Goal: Information Seeking & Learning: Learn about a topic

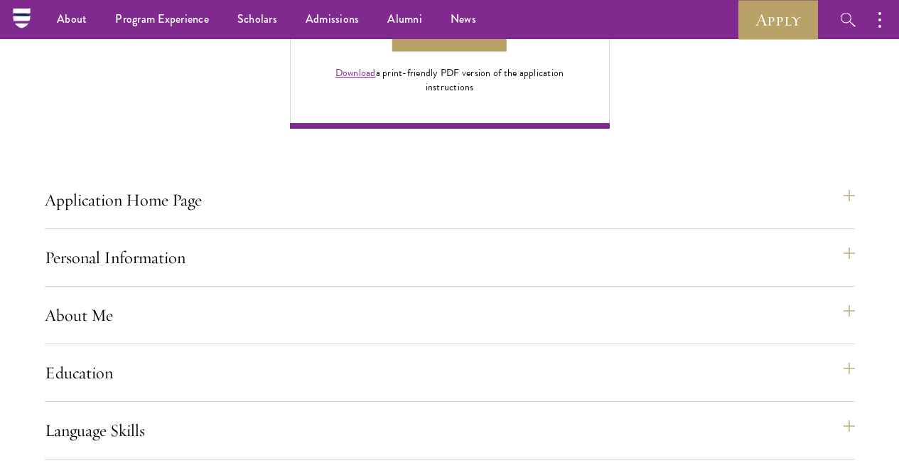
scroll to position [1050, 0]
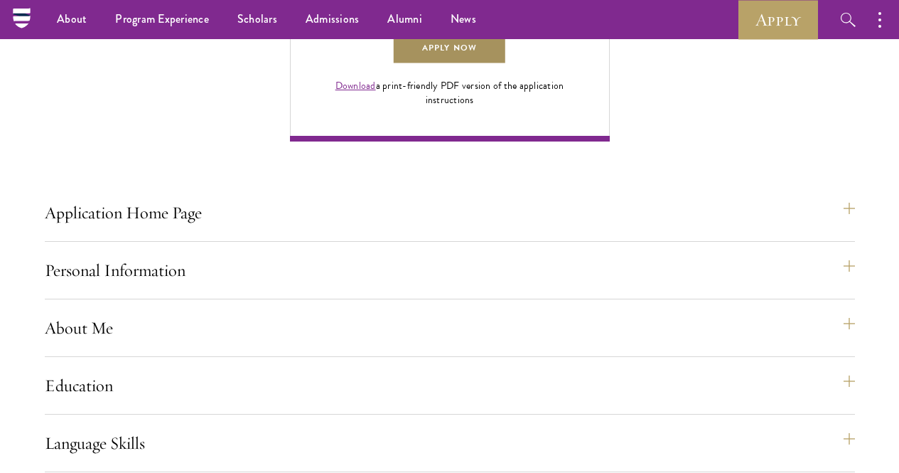
click at [506, 65] on link "Apply Now" at bounding box center [449, 49] width 114 height 32
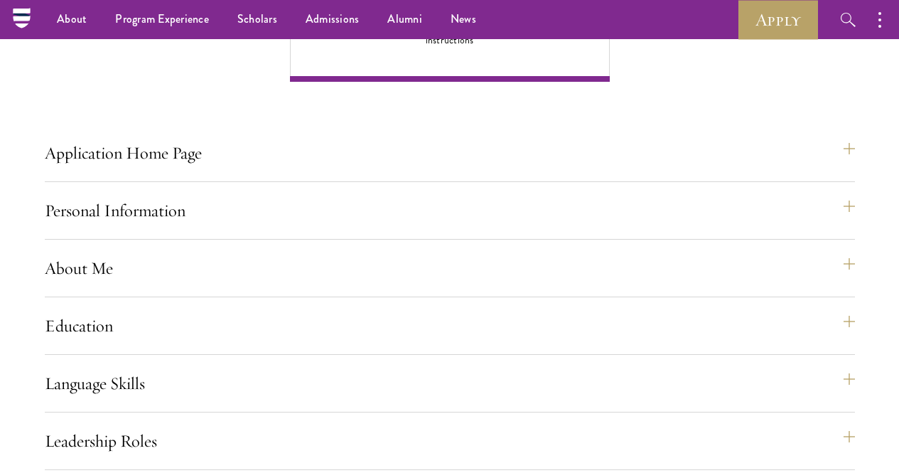
scroll to position [1031, 0]
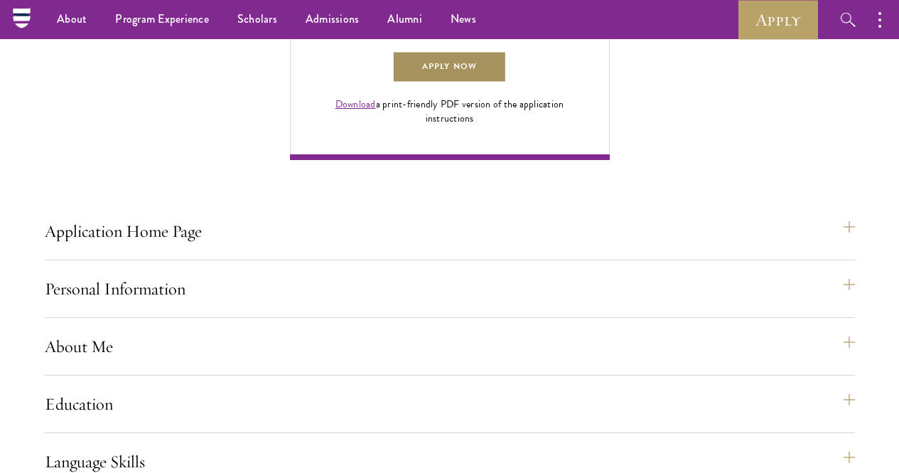
click at [506, 83] on link "Apply Now" at bounding box center [449, 67] width 114 height 32
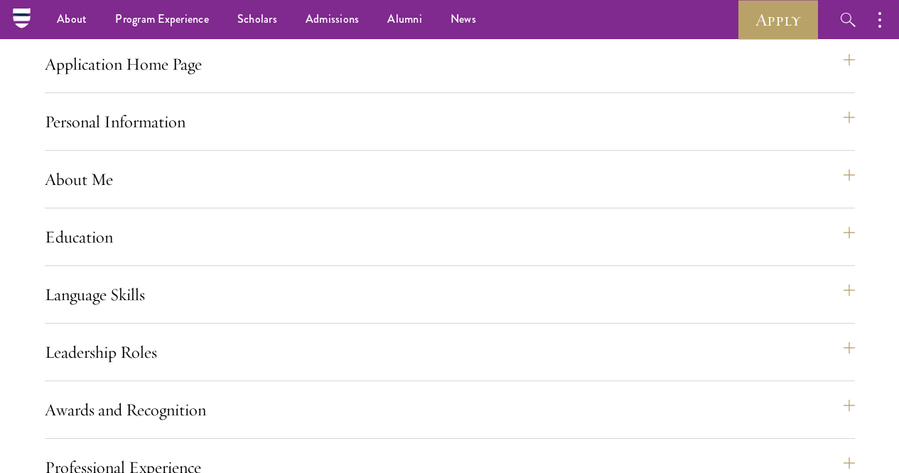
scroll to position [1183, 0]
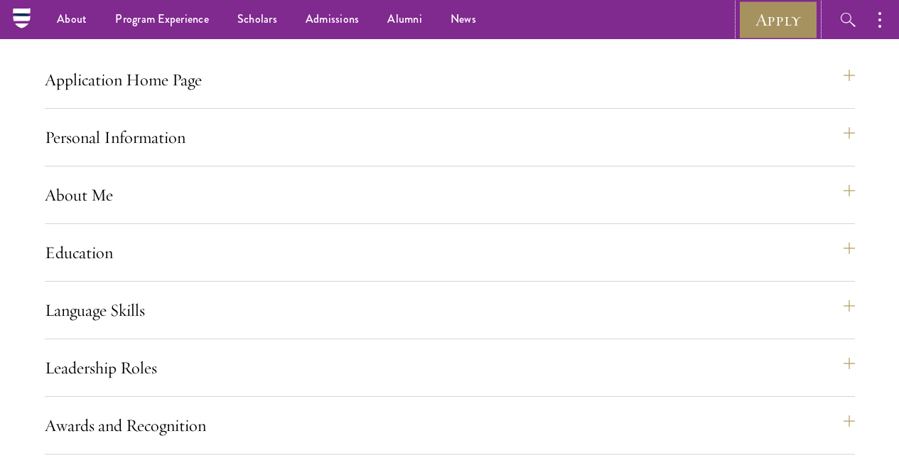
click at [766, 12] on link "Apply" at bounding box center [779, 19] width 80 height 39
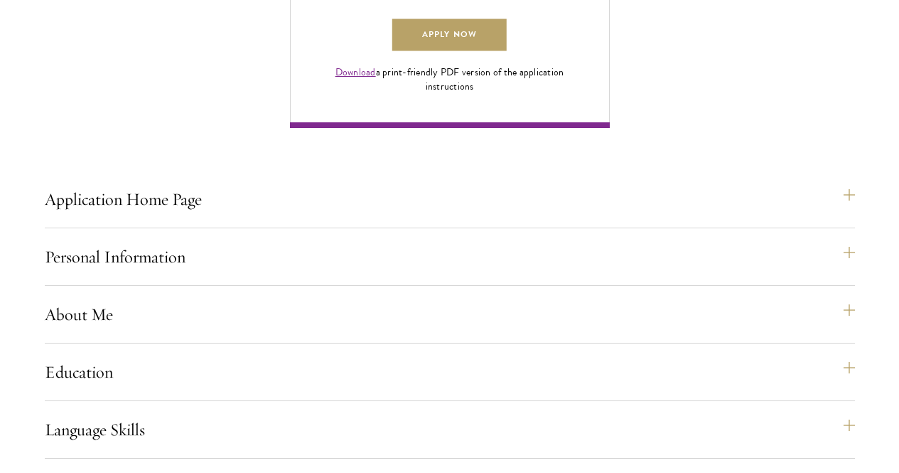
scroll to position [1065, 0]
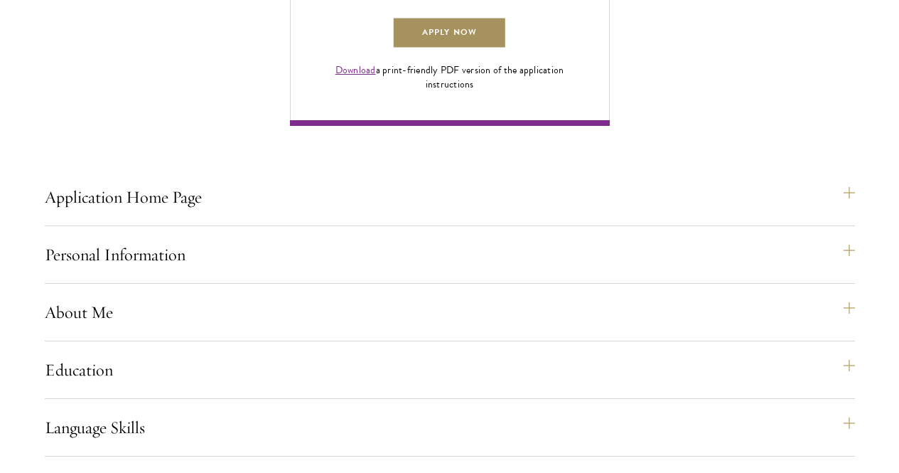
click at [506, 49] on link "Apply Now" at bounding box center [449, 33] width 114 height 32
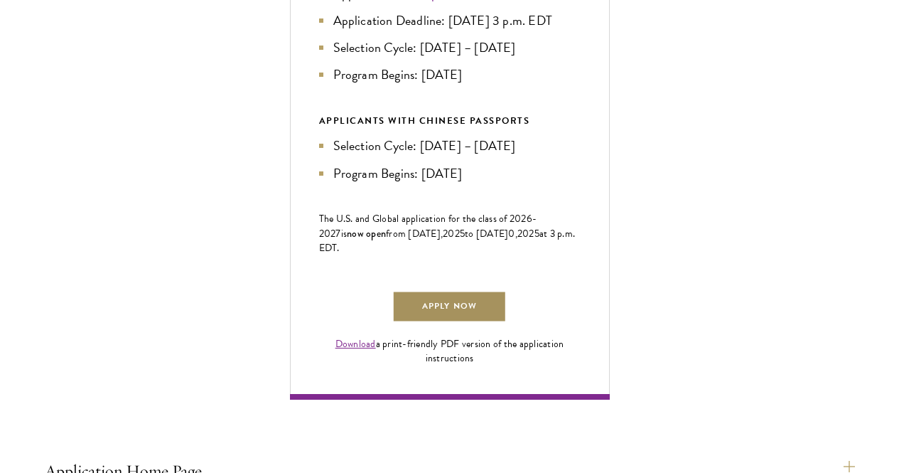
scroll to position [793, 0]
click at [506, 322] on link "Apply Now" at bounding box center [449, 306] width 114 height 32
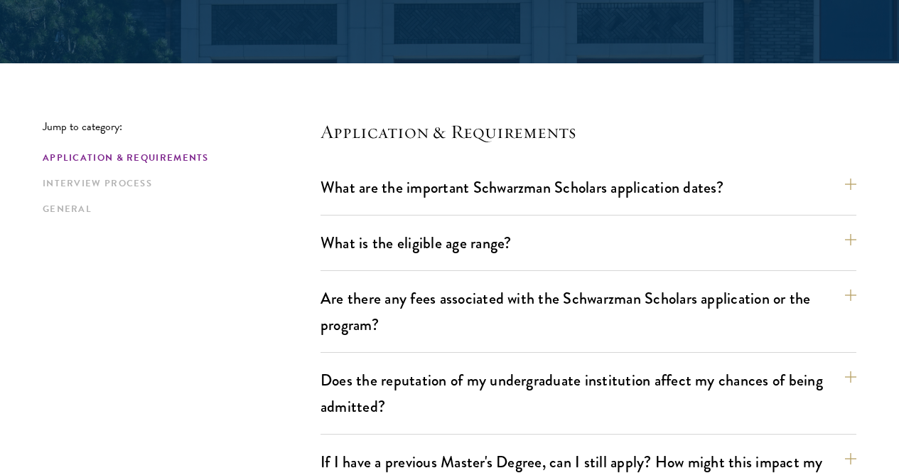
scroll to position [304, 0]
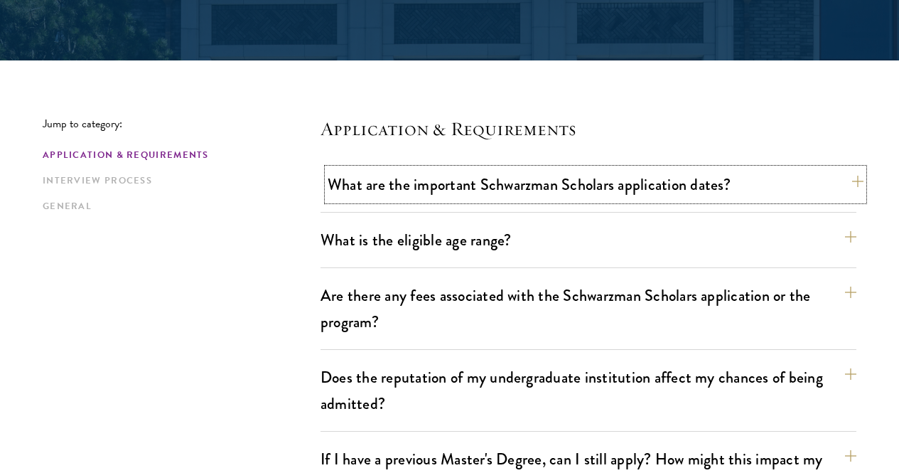
click at [825, 189] on button "What are the important Schwarzman Scholars application dates?" at bounding box center [596, 184] width 536 height 32
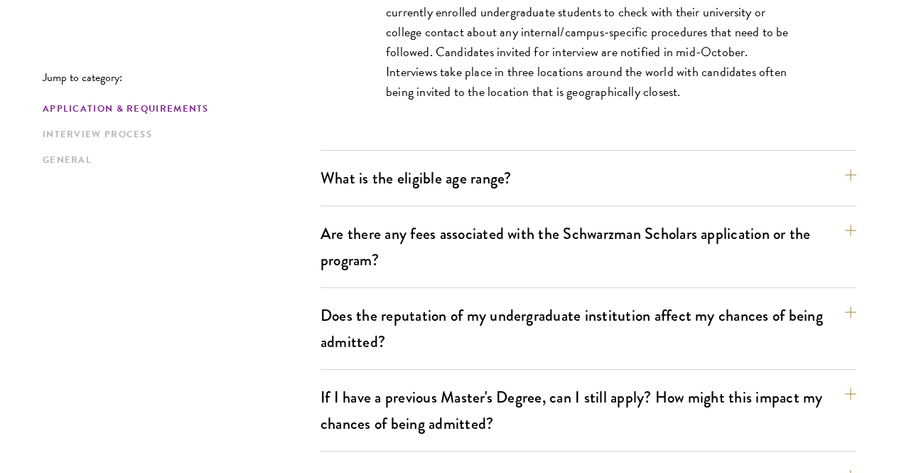
scroll to position [788, 0]
click at [827, 173] on button "What is the eligible age range?" at bounding box center [596, 177] width 536 height 32
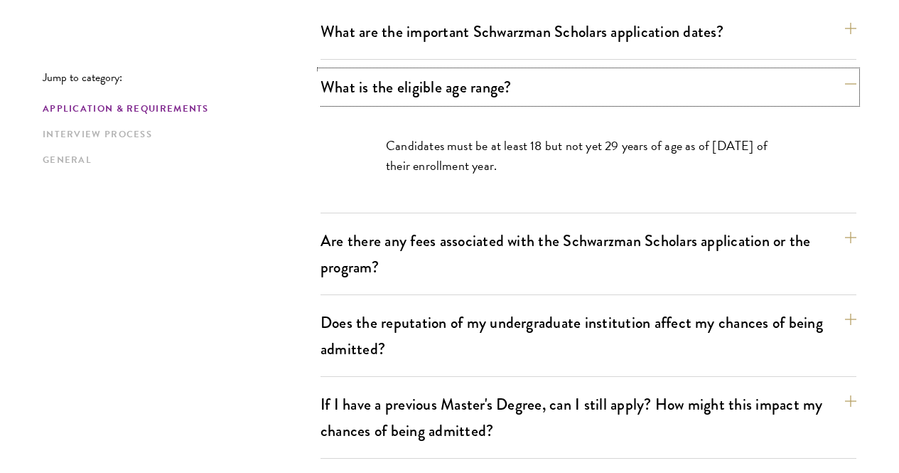
scroll to position [468, 0]
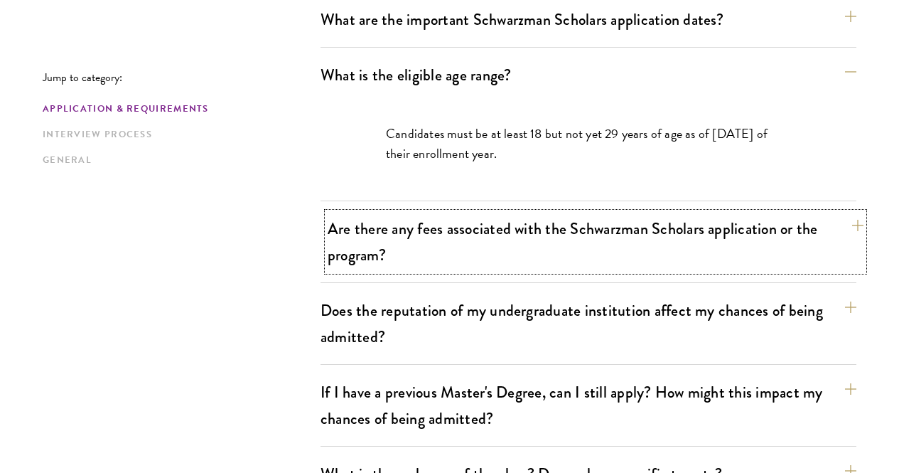
click at [837, 220] on button "Are there any fees associated with the Schwarzman Scholars application or the p…" at bounding box center [596, 242] width 536 height 58
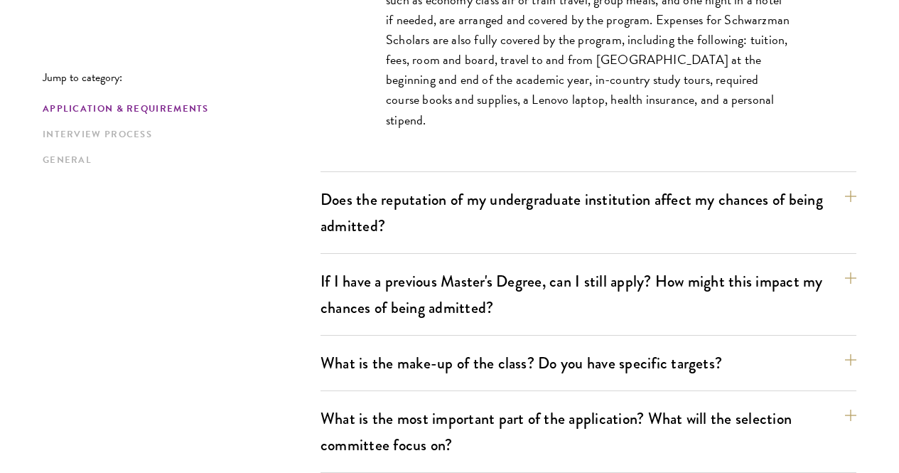
scroll to position [709, 0]
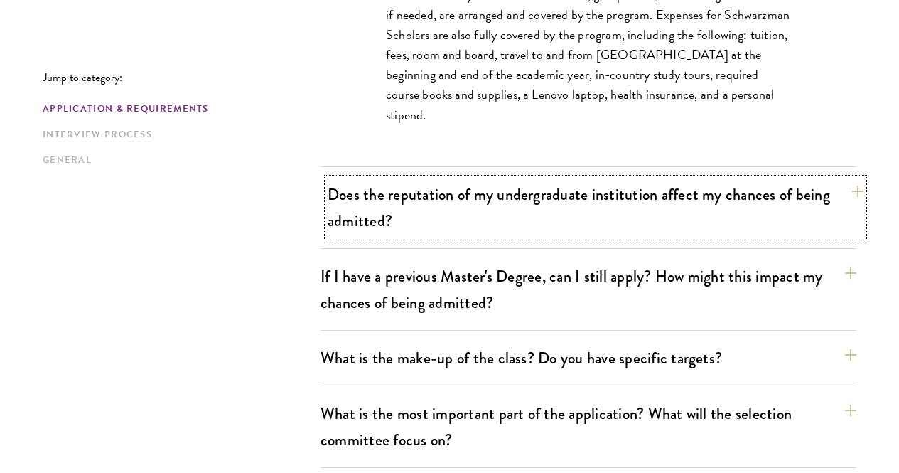
click at [824, 178] on button "Does the reputation of my undergraduate institution affect my chances of being …" at bounding box center [596, 207] width 536 height 58
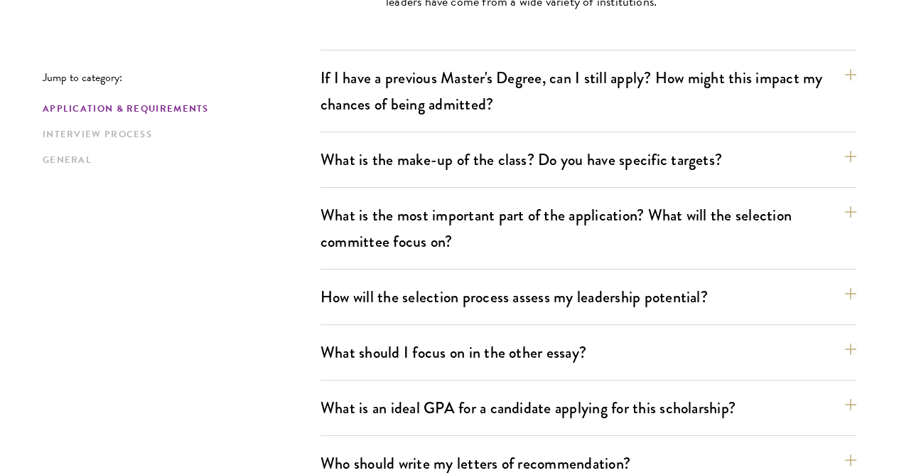
scroll to position [827, 0]
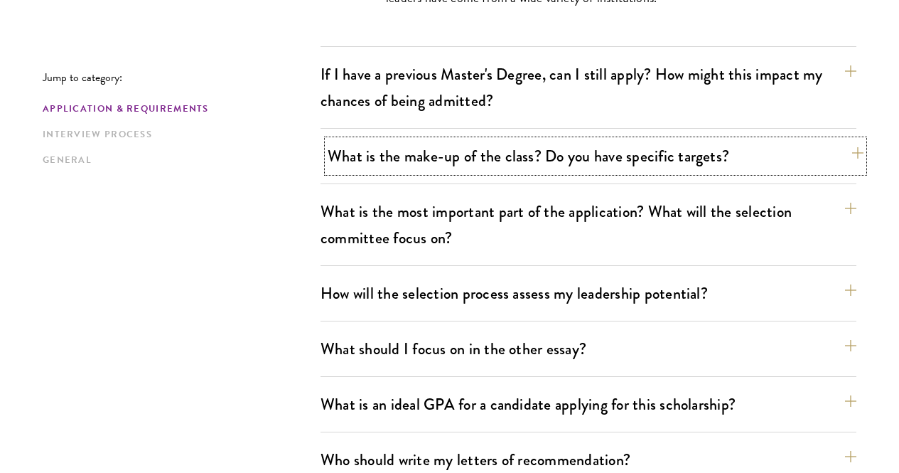
click at [829, 140] on button "What is the make-up of the class? Do you have specific targets?" at bounding box center [596, 156] width 536 height 32
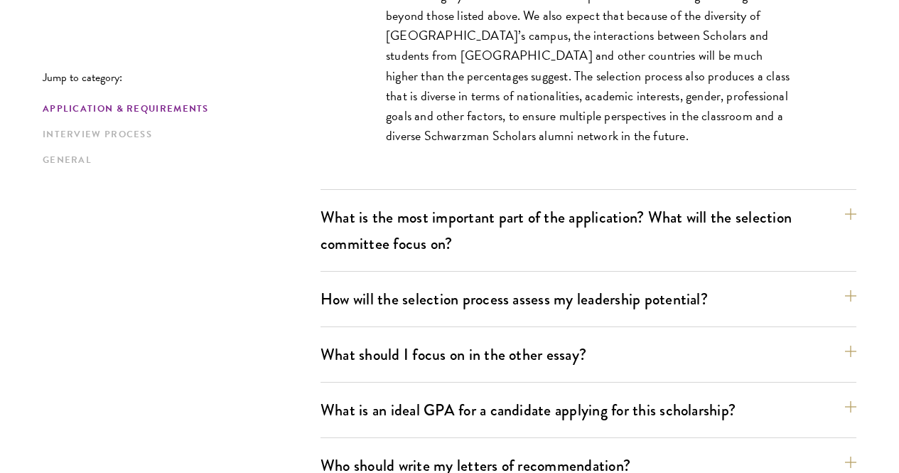
scroll to position [972, 0]
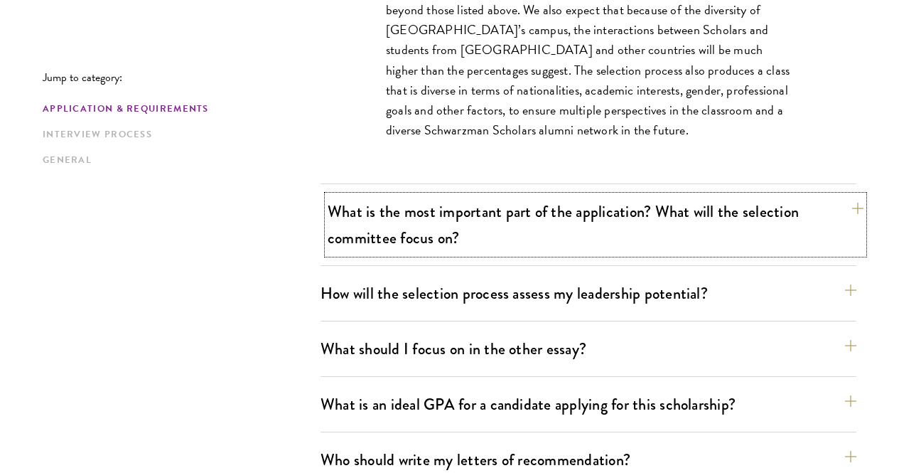
click at [834, 195] on button "What is the most important part of the application? What will the selection com…" at bounding box center [596, 224] width 536 height 58
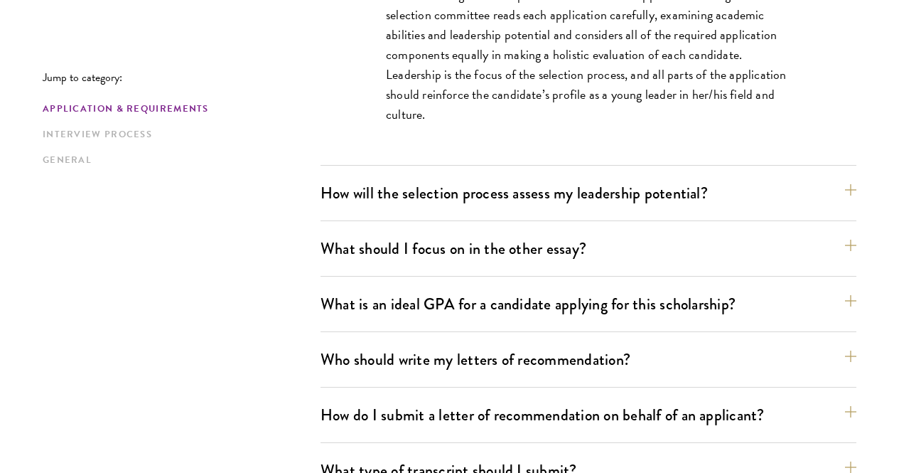
scroll to position [995, 0]
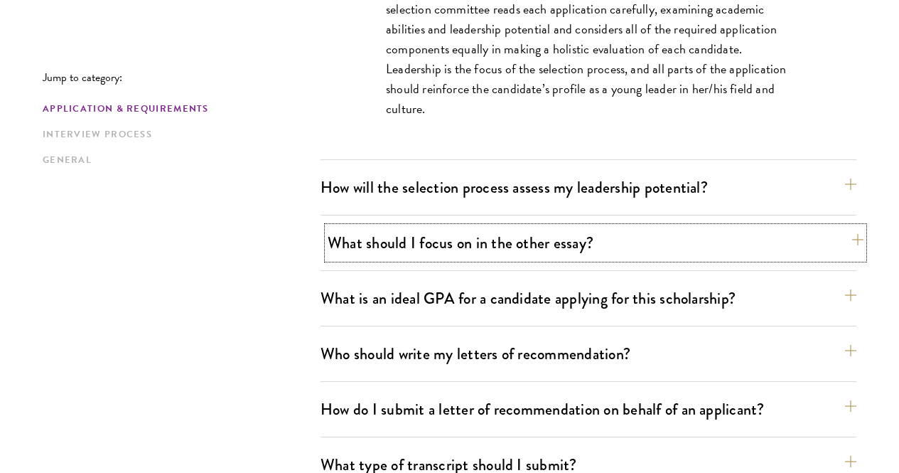
click at [823, 227] on button "What should I focus on in the other essay?" at bounding box center [596, 243] width 536 height 32
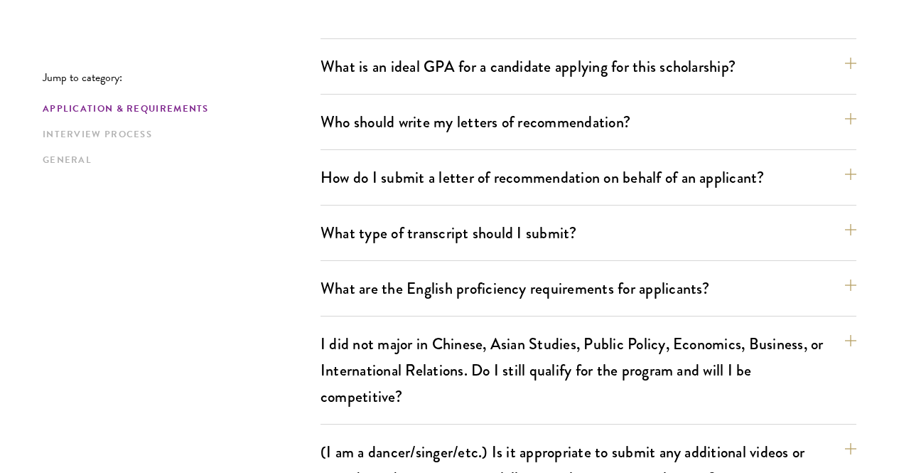
scroll to position [1228, 0]
